Goal: Task Accomplishment & Management: Manage account settings

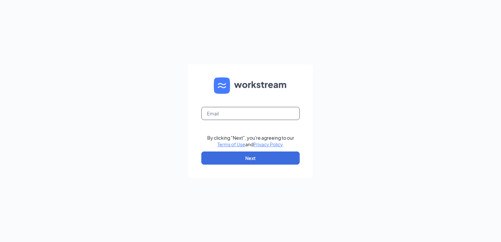
click at [248, 113] on input "text" at bounding box center [250, 113] width 98 height 13
type input "[EMAIL_ADDRESS][DOMAIN_NAME]"
click at [258, 165] on form "[EMAIL_ADDRESS][DOMAIN_NAME] By clicking "Next", you're agreeing to our Terms o…" at bounding box center [250, 120] width 125 height 113
click at [258, 162] on button "Next" at bounding box center [250, 157] width 98 height 13
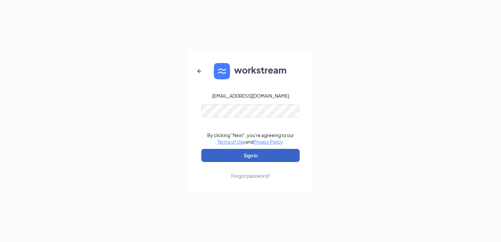
click at [231, 151] on button "Sign In" at bounding box center [250, 155] width 98 height 13
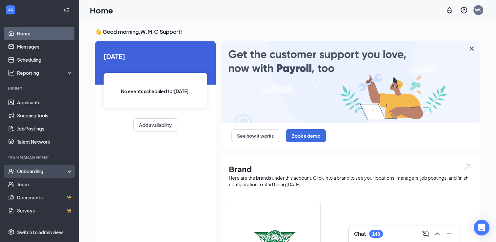
click at [41, 175] on div "Onboarding" at bounding box center [39, 171] width 79 height 13
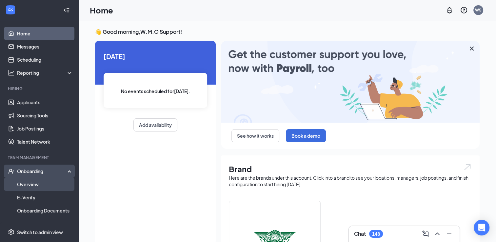
click at [39, 183] on link "Overview" at bounding box center [45, 184] width 56 height 13
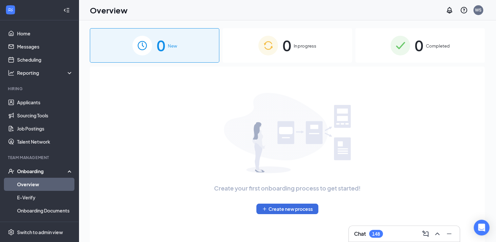
click at [283, 43] on span "0" at bounding box center [287, 45] width 9 height 23
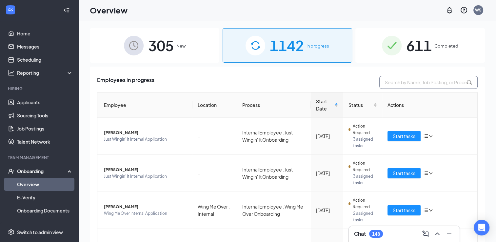
click at [402, 79] on input "text" at bounding box center [428, 82] width 98 height 13
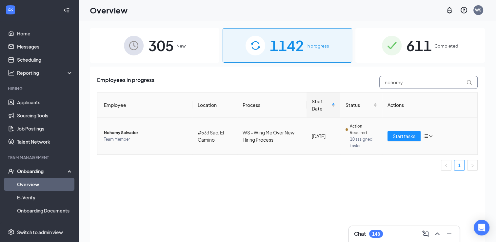
type input "nohomy"
click at [150, 137] on span "Team Member" at bounding box center [145, 139] width 83 height 7
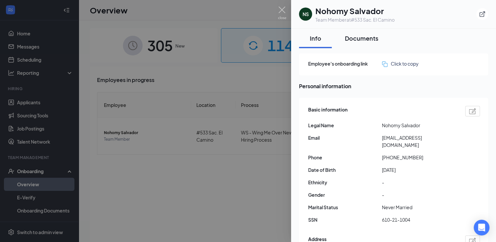
click at [351, 40] on div "Documents" at bounding box center [361, 38] width 33 height 8
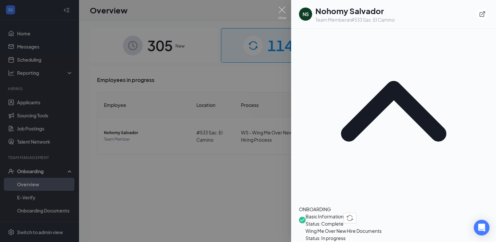
scroll to position [33, 0]
